Goal: Task Accomplishment & Management: Complete application form

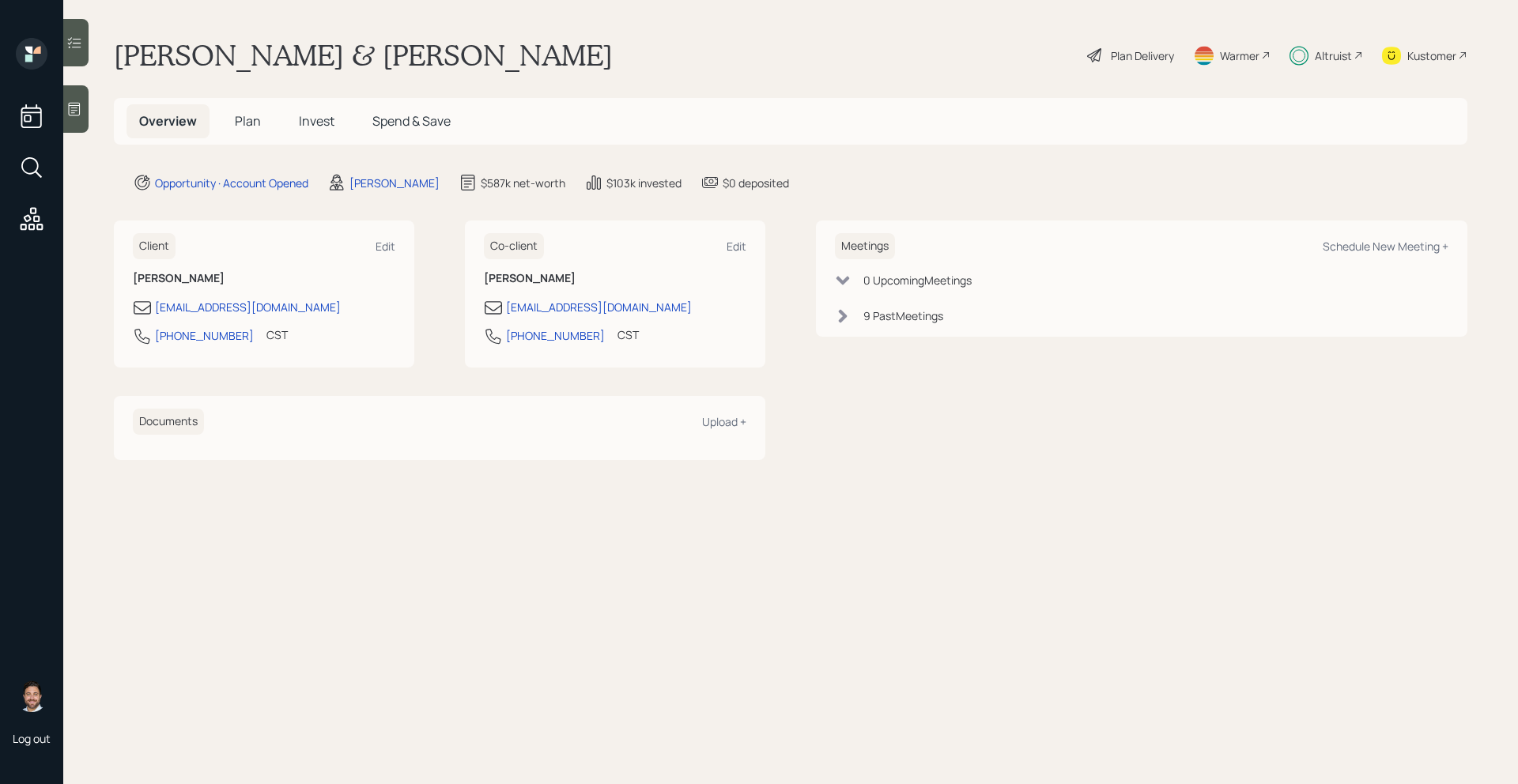
click at [226, 128] on h5 "Plan" at bounding box center [248, 121] width 51 height 34
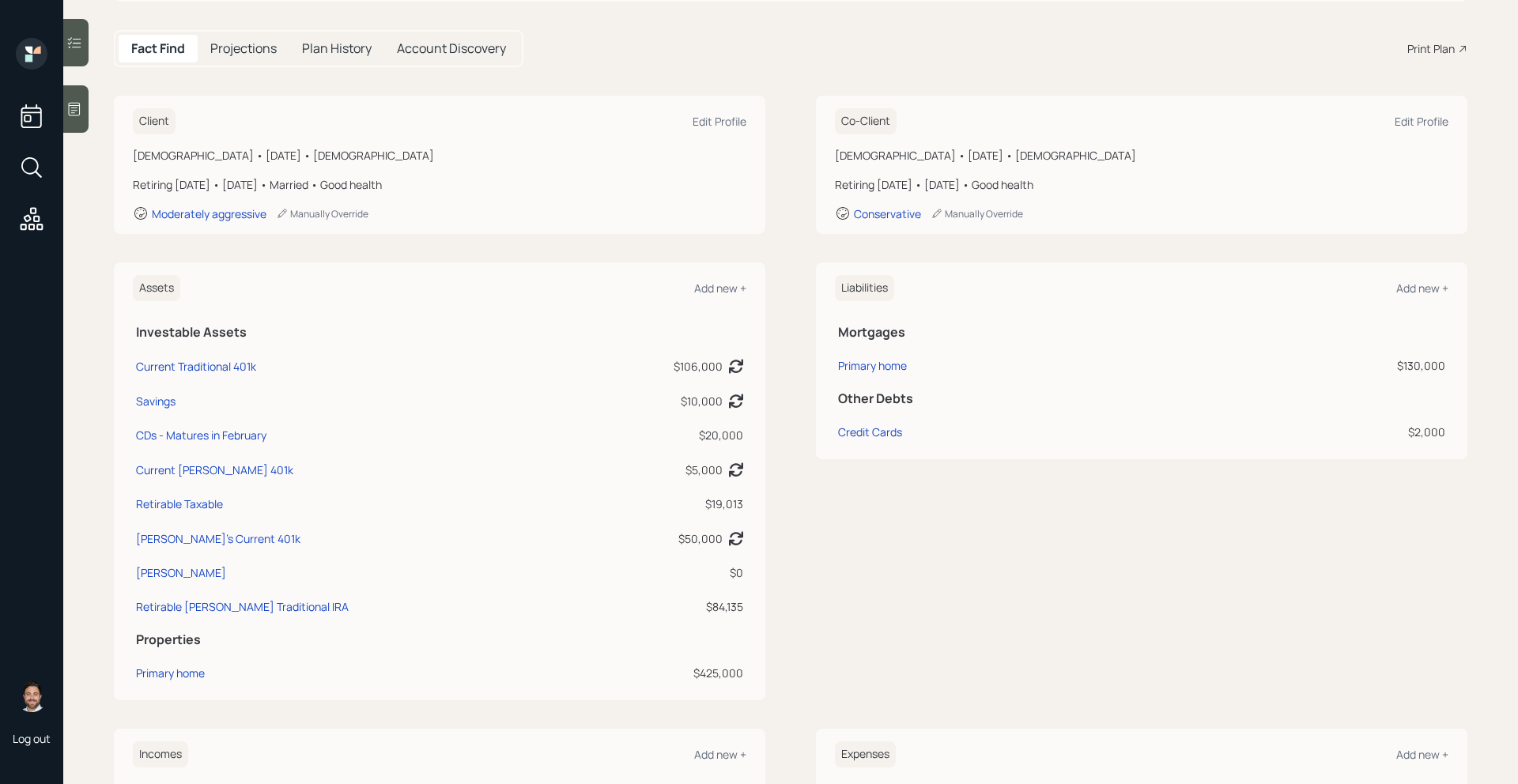
scroll to position [147, 0]
click at [211, 470] on div "Current Roth 401k" at bounding box center [215, 466] width 158 height 17
select select "roth_401k"
select select "balanced"
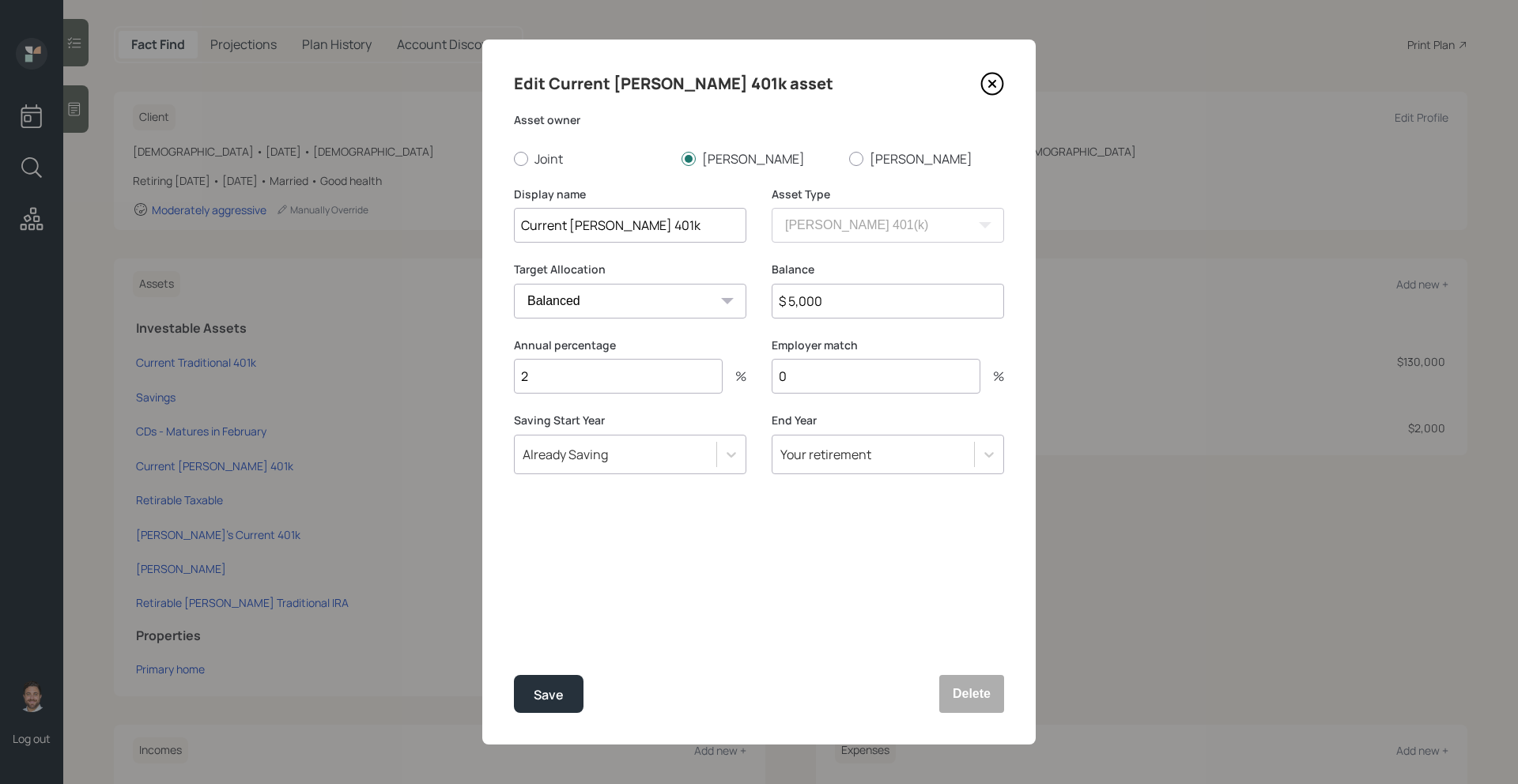
click at [581, 378] on input "2" at bounding box center [618, 376] width 209 height 35
type input "9"
click at [536, 694] on div "Save" at bounding box center [549, 695] width 30 height 22
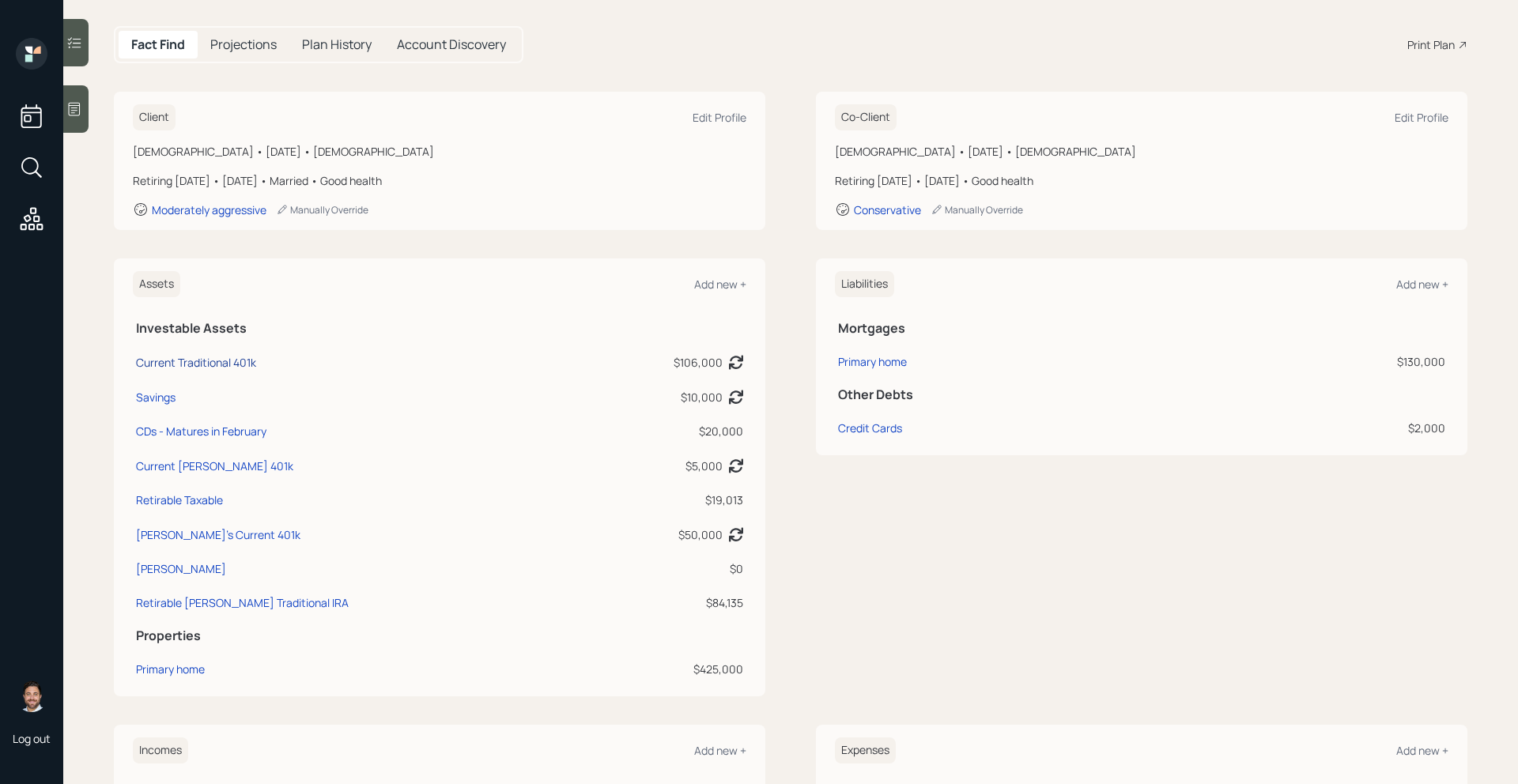
click at [226, 365] on div "Current Traditional 401k" at bounding box center [196, 362] width 120 height 17
select select "company_sponsored"
select select "balanced"
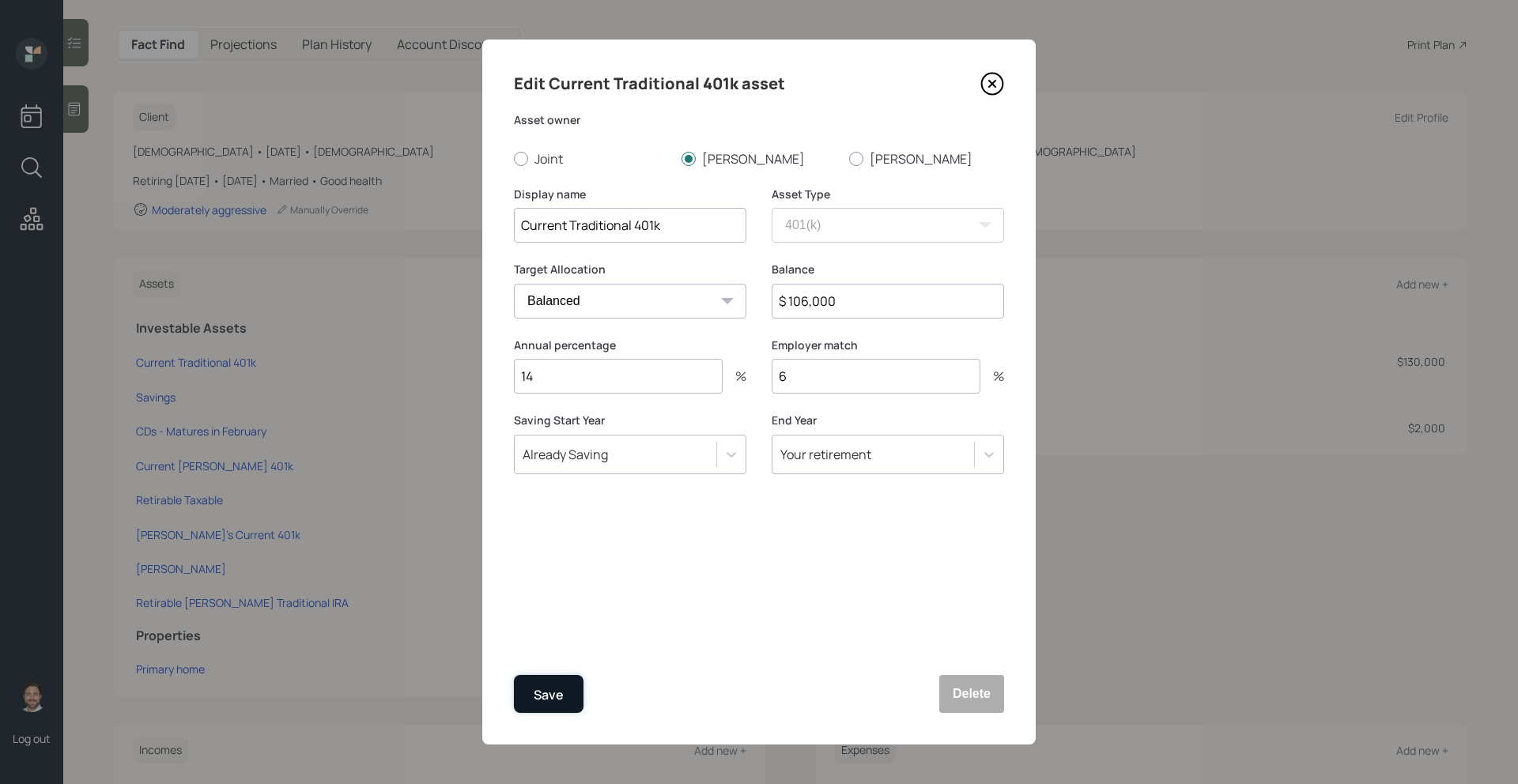
click at [562, 699] on div "Save" at bounding box center [549, 695] width 30 height 22
